Goal: Information Seeking & Learning: Learn about a topic

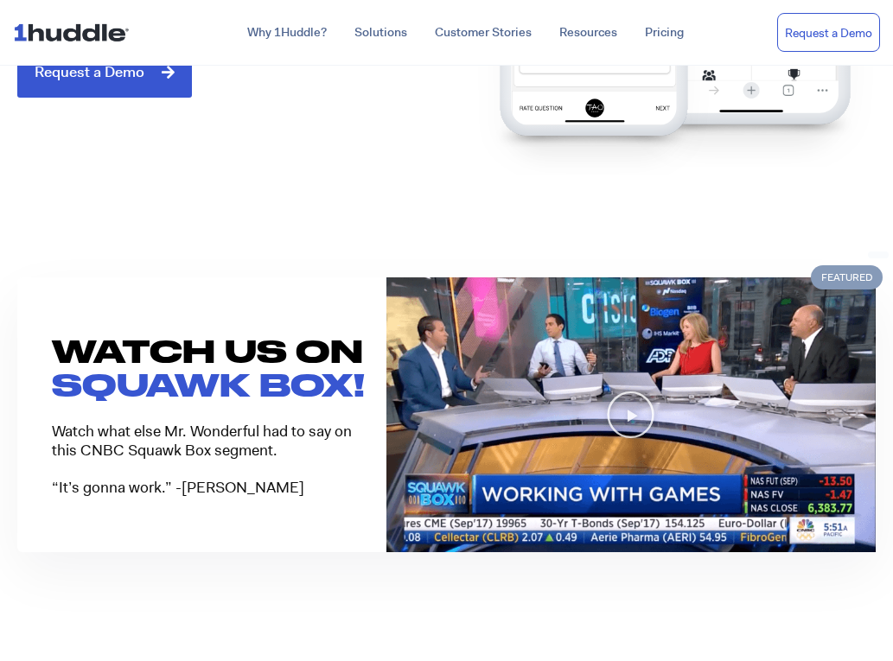
scroll to position [1383, 0]
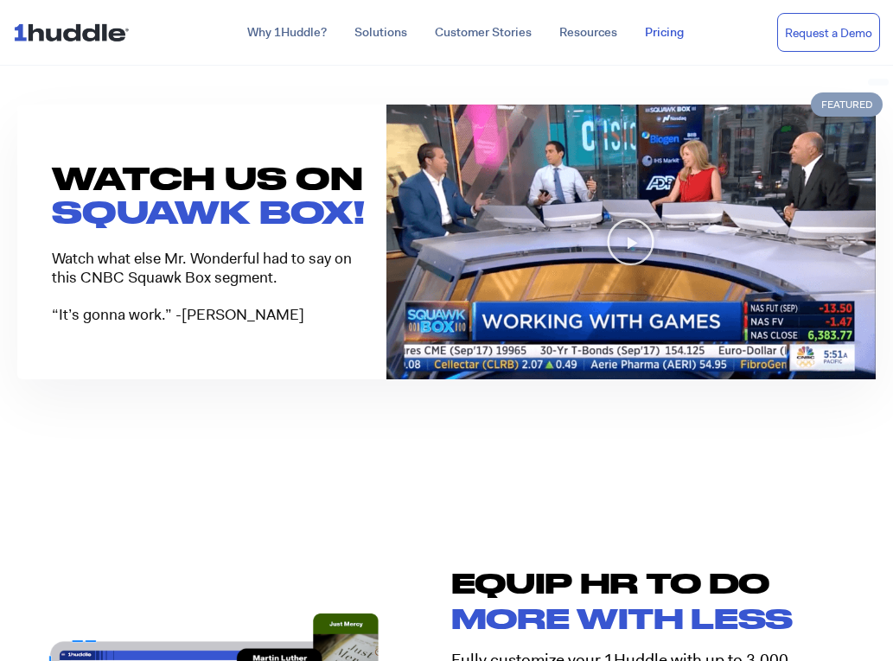
click at [653, 41] on link "Pricing" at bounding box center [664, 32] width 67 height 31
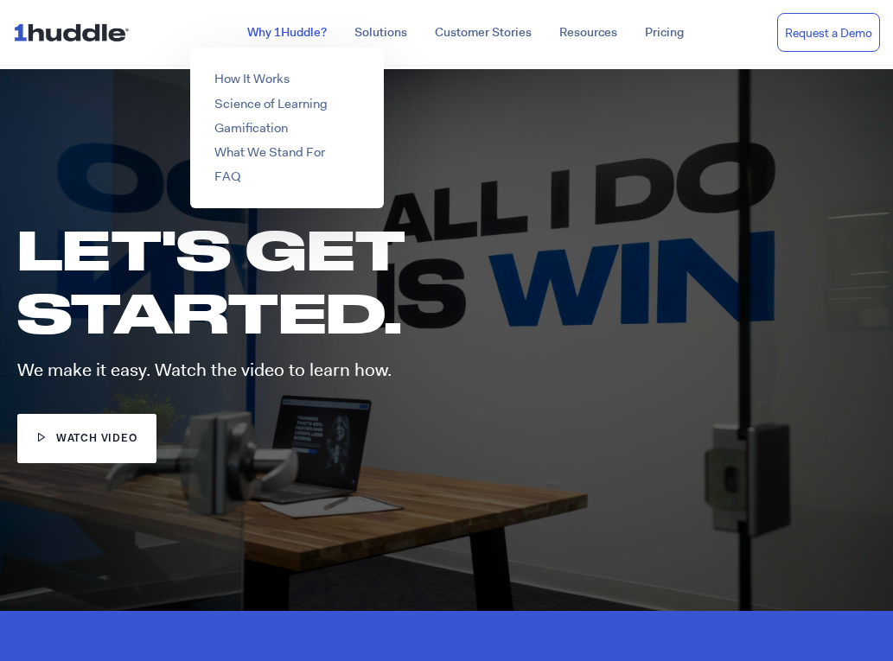
click at [299, 34] on link "Why 1Huddle?" at bounding box center [286, 32] width 107 height 31
